Goal: Task Accomplishment & Management: Manage account settings

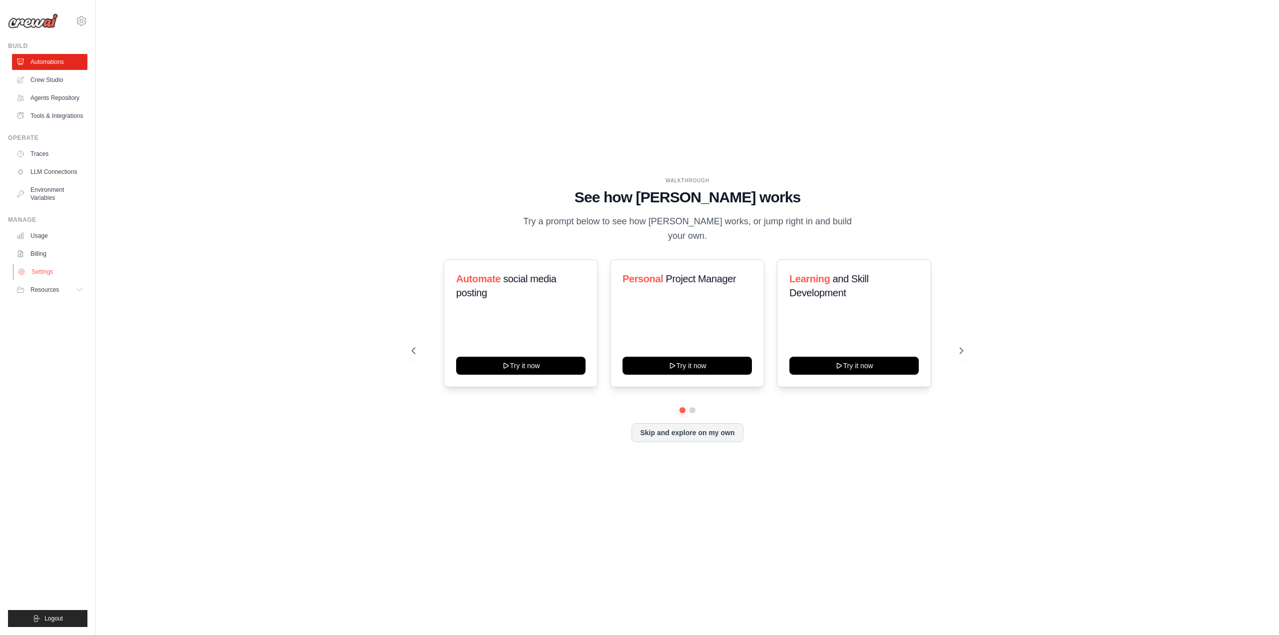
click at [40, 267] on link "Settings" at bounding box center [50, 272] width 75 height 16
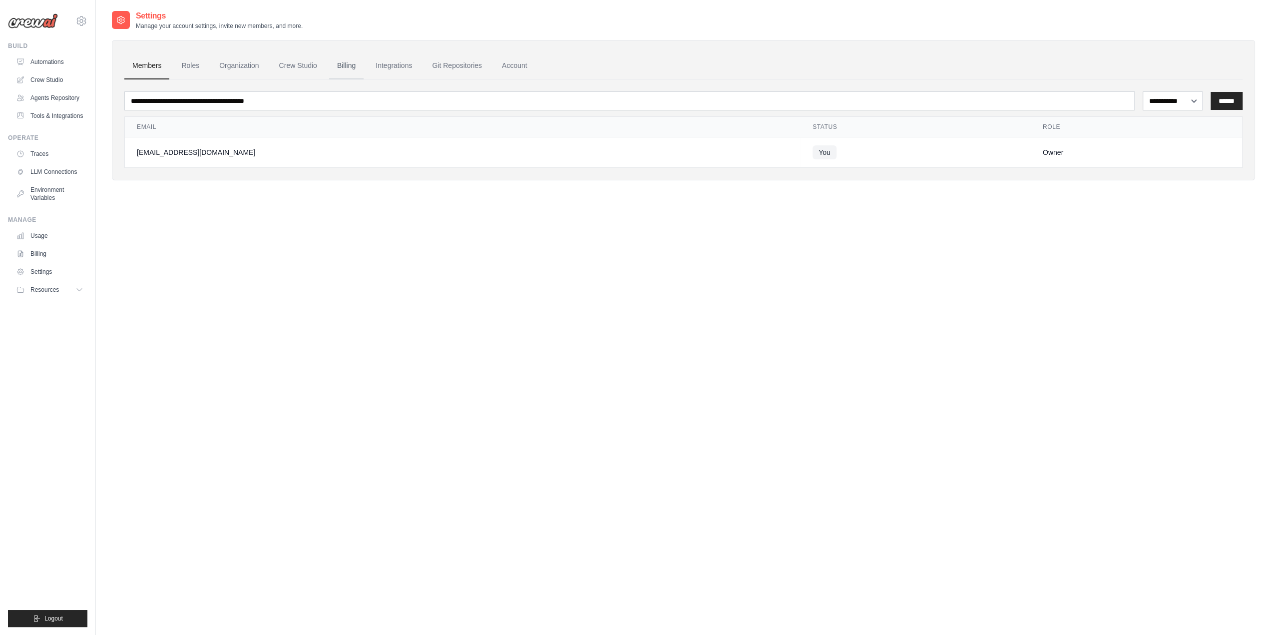
click at [349, 71] on link "Billing" at bounding box center [346, 65] width 34 height 27
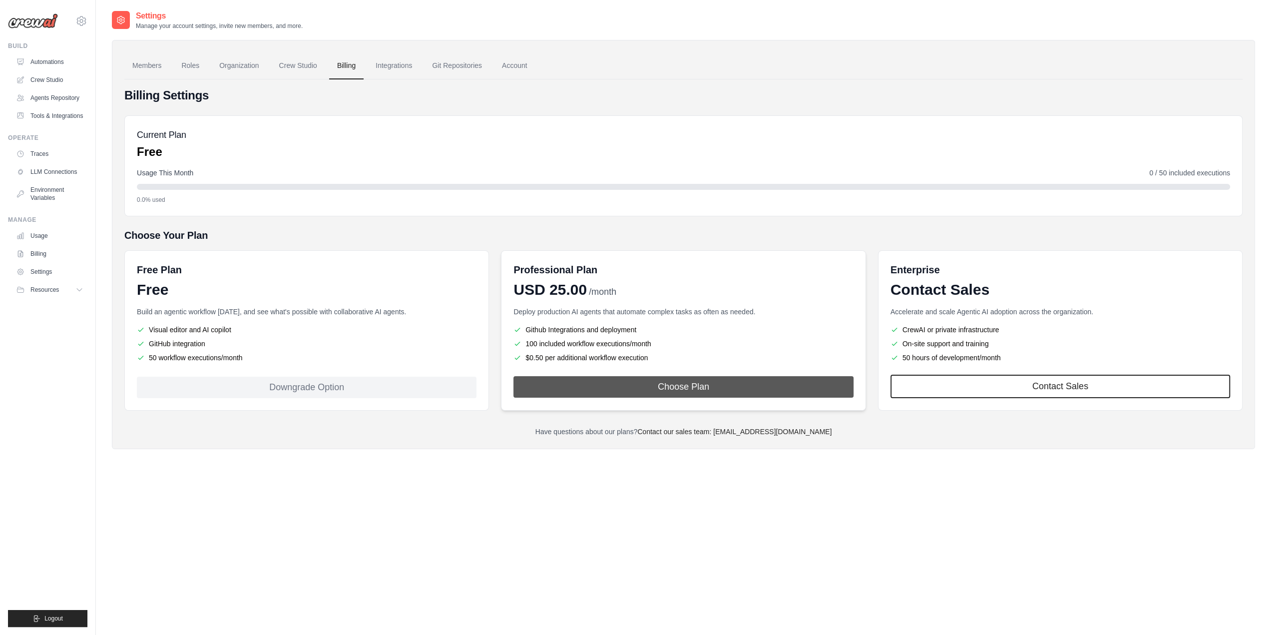
click at [662, 381] on button "Choose Plan" at bounding box center [683, 386] width 340 height 21
